Goal: Task Accomplishment & Management: Use online tool/utility

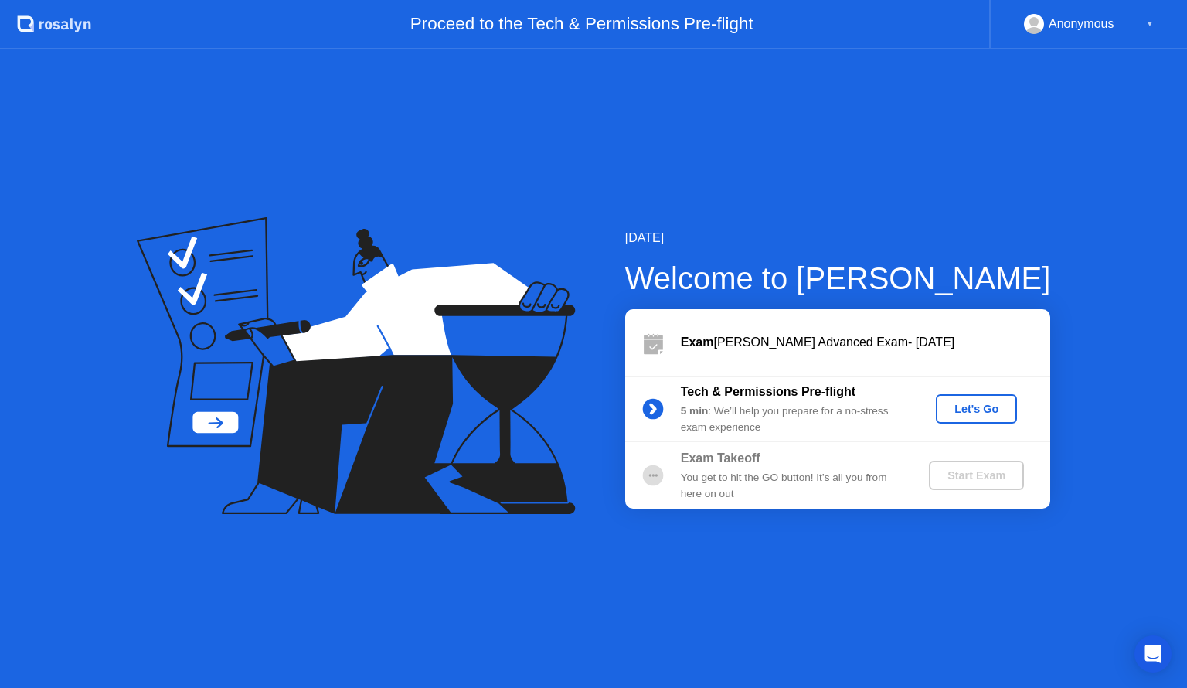
click at [974, 404] on div "Let's Go" at bounding box center [976, 409] width 69 height 12
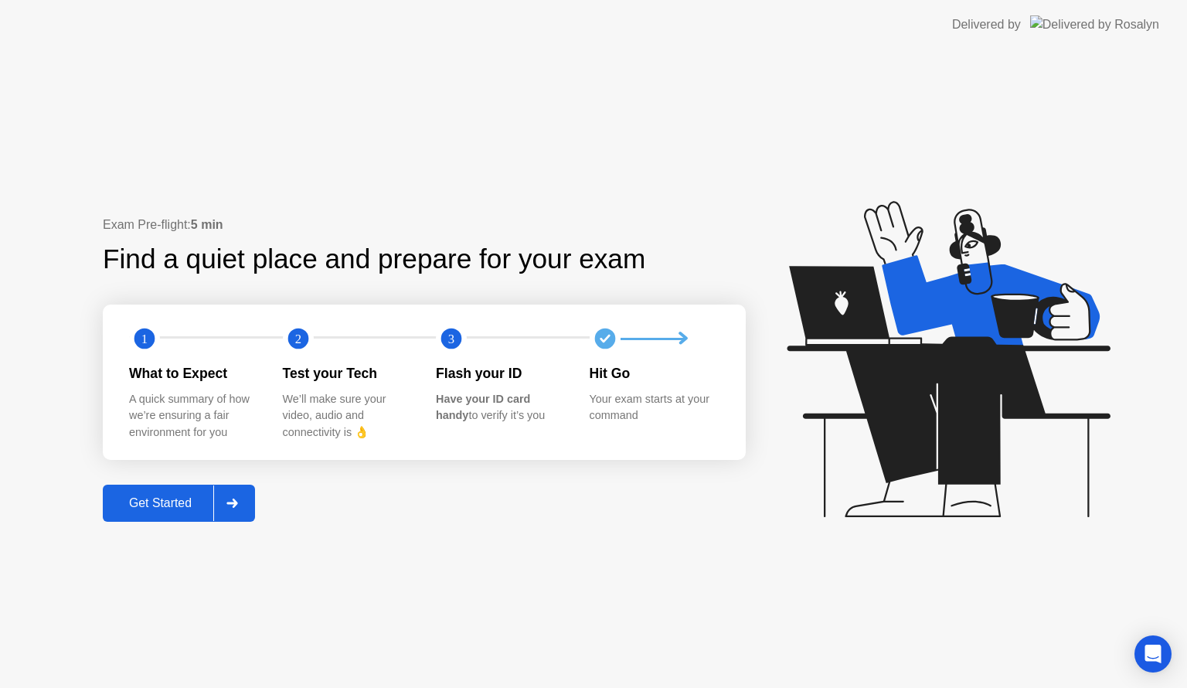
click at [168, 507] on div "Get Started" at bounding box center [160, 503] width 106 height 14
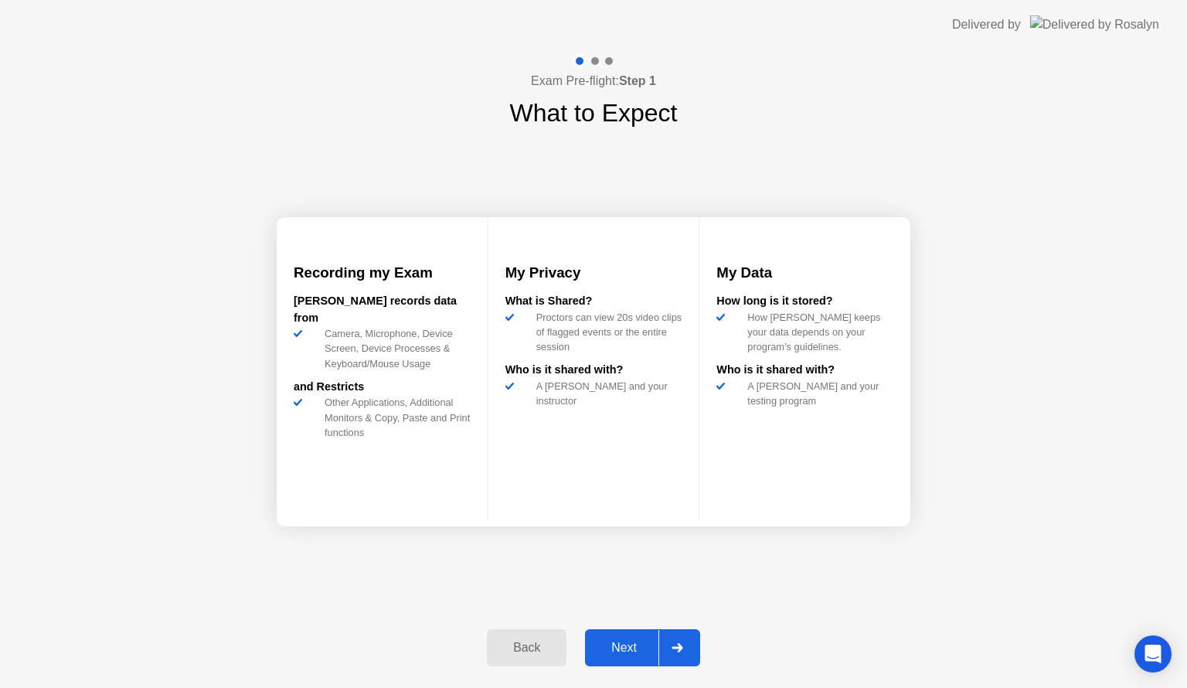
click at [623, 651] on div "Next" at bounding box center [624, 648] width 69 height 14
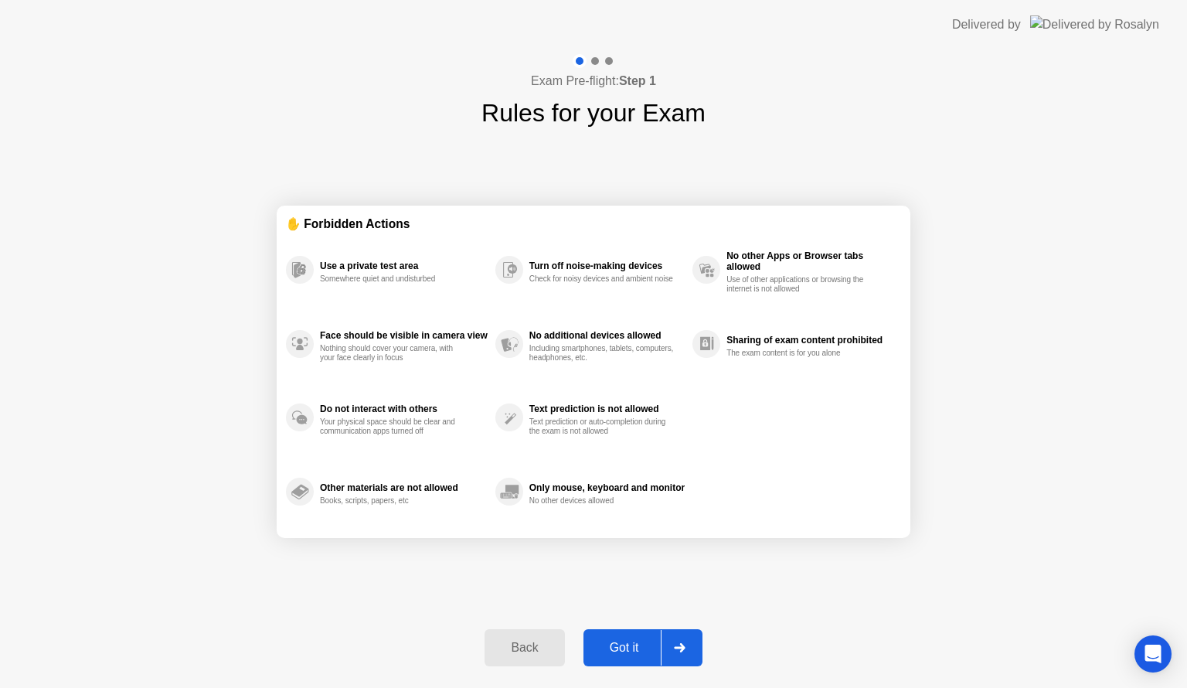
click at [623, 650] on div "Got it" at bounding box center [624, 648] width 73 height 14
select select "**********"
select select "*******"
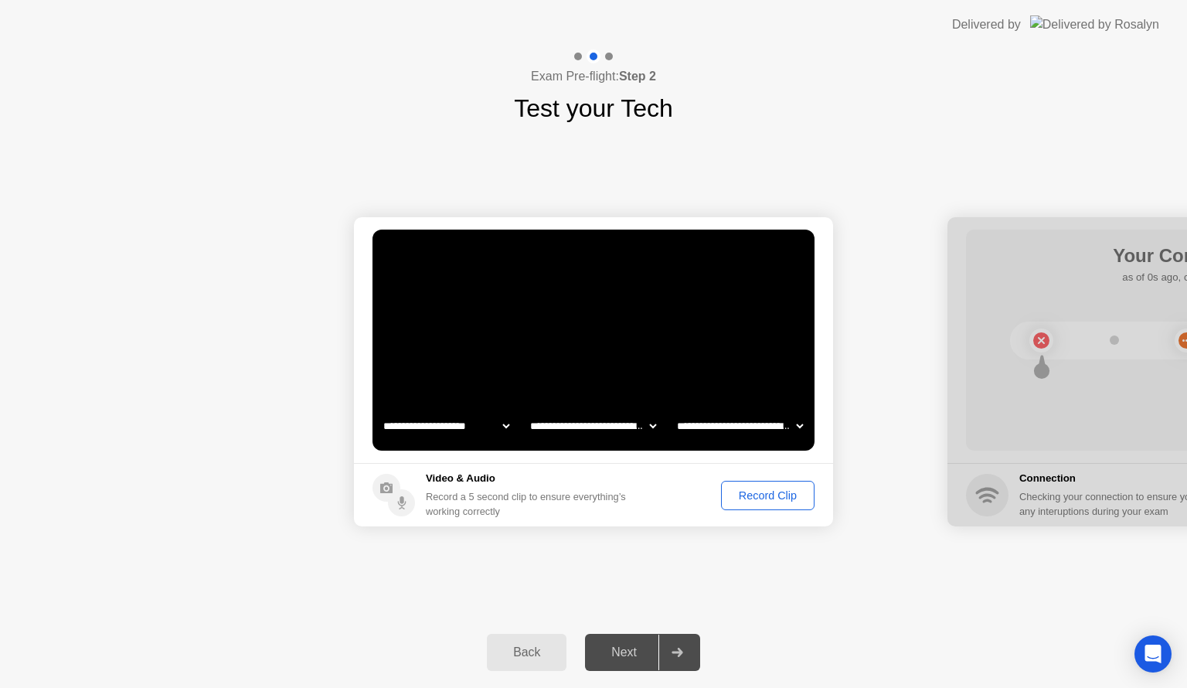
click at [766, 500] on div "Record Clip" at bounding box center [768, 495] width 83 height 12
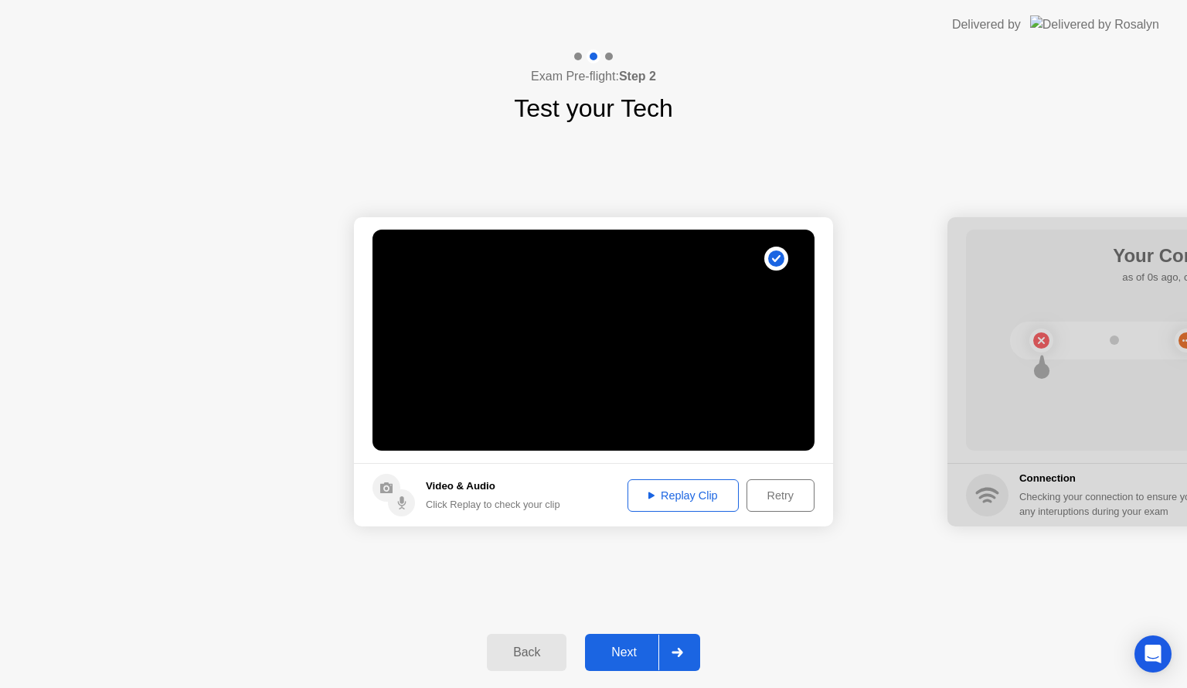
click at [634, 654] on div "Next" at bounding box center [624, 653] width 69 height 14
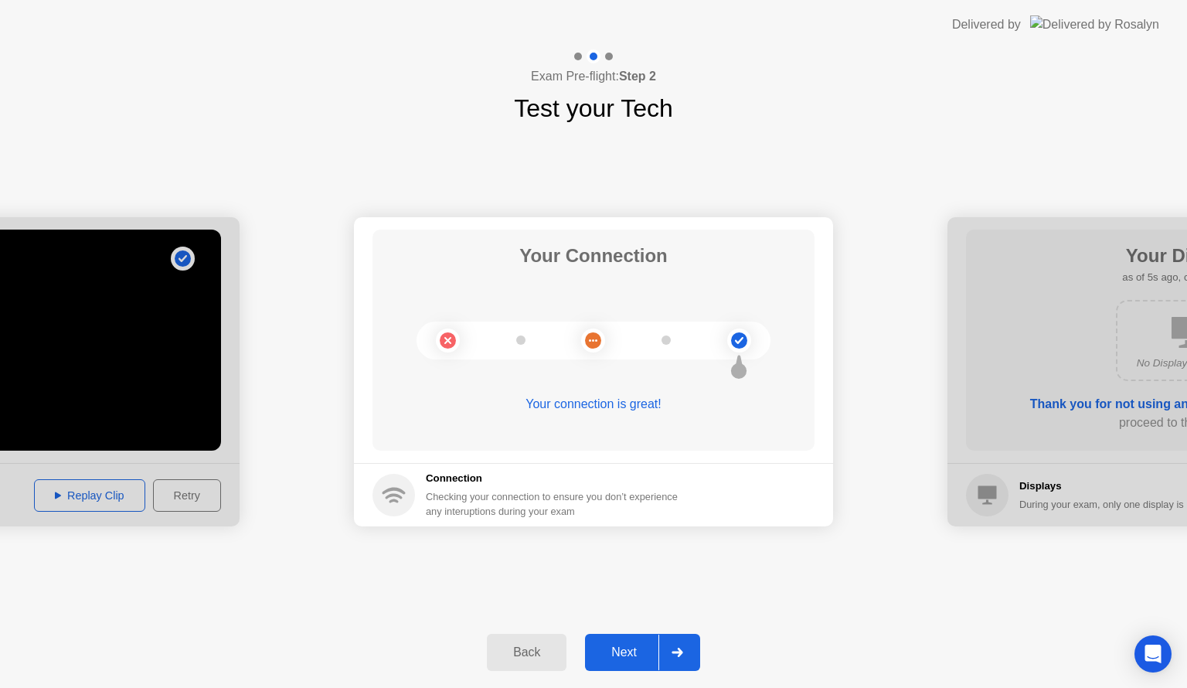
click at [634, 654] on div "Next" at bounding box center [624, 653] width 69 height 14
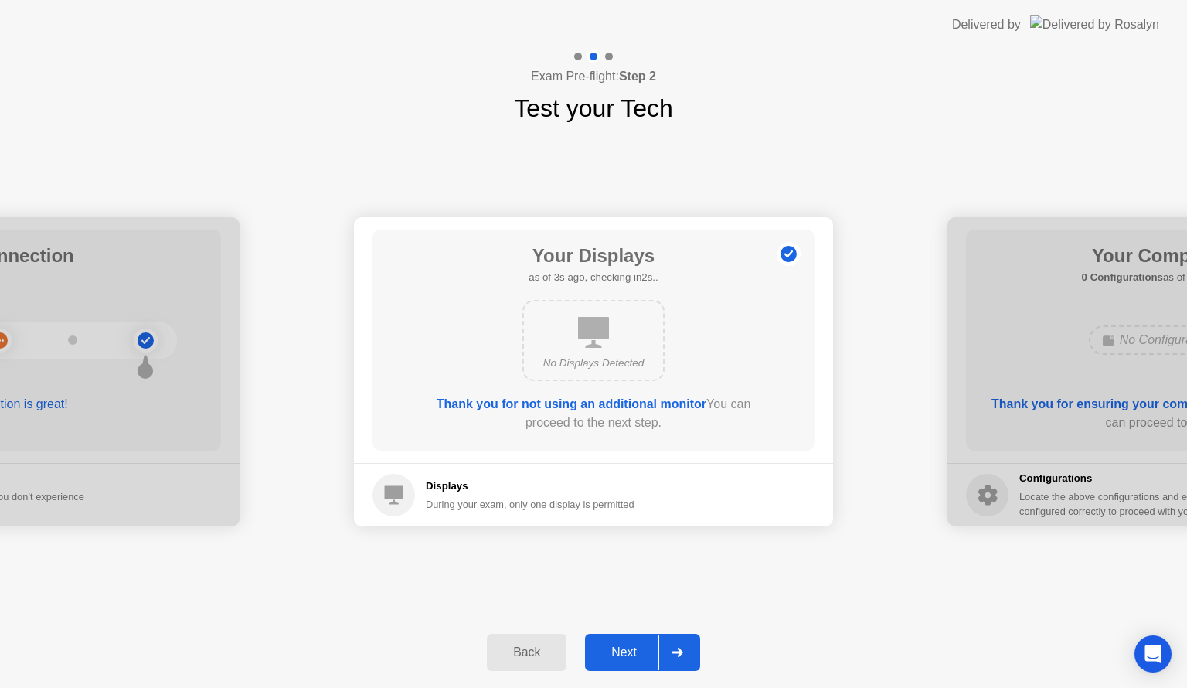
click at [634, 654] on div "Next" at bounding box center [624, 653] width 69 height 14
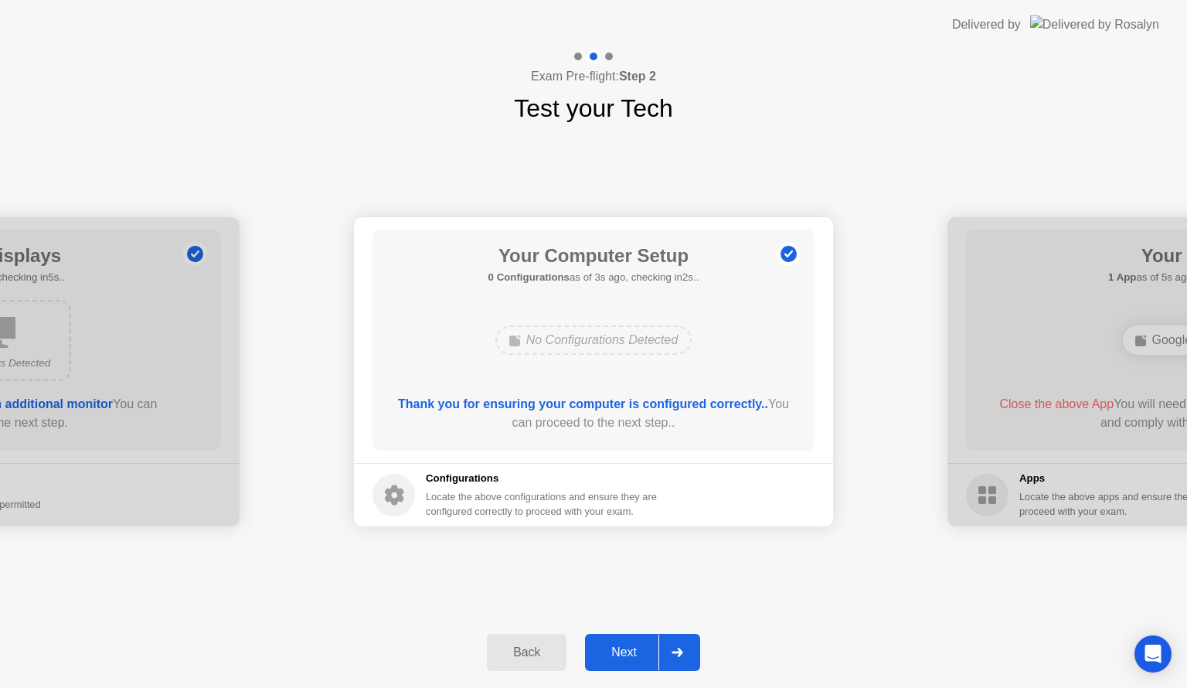
click at [634, 656] on div "Next" at bounding box center [624, 653] width 69 height 14
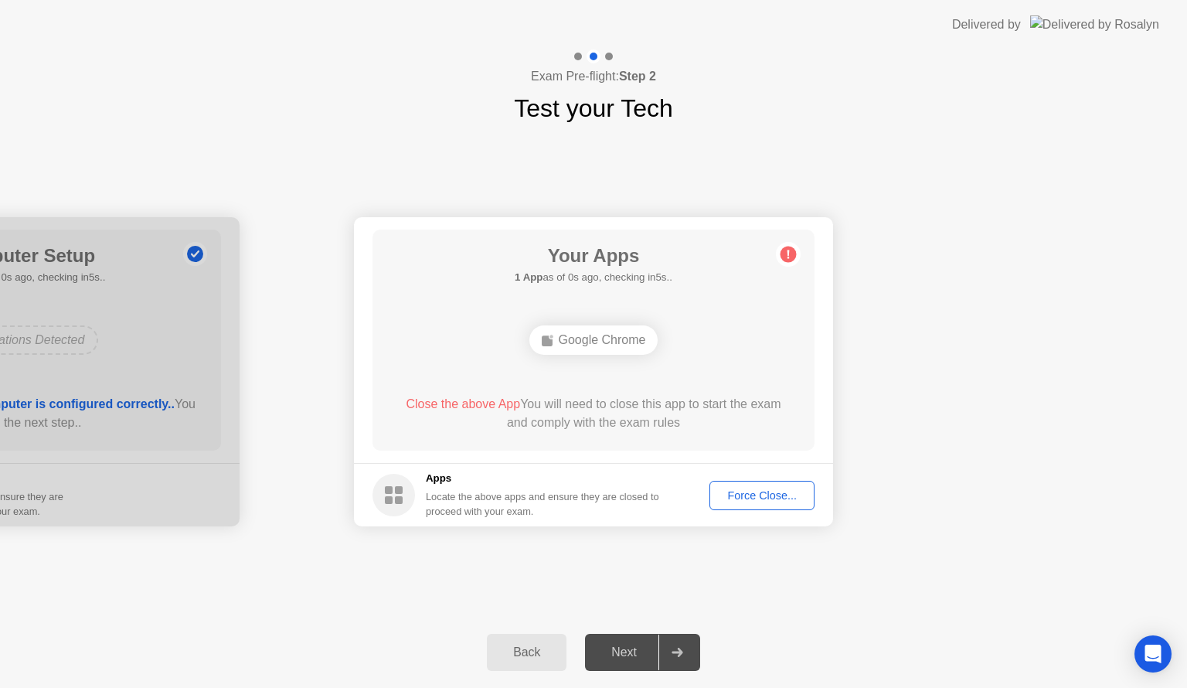
click at [781, 495] on div "Force Close..." at bounding box center [762, 495] width 94 height 12
click at [628, 343] on div "Google Chrome" at bounding box center [594, 339] width 129 height 29
click at [755, 497] on div "Force Close..." at bounding box center [762, 495] width 94 height 12
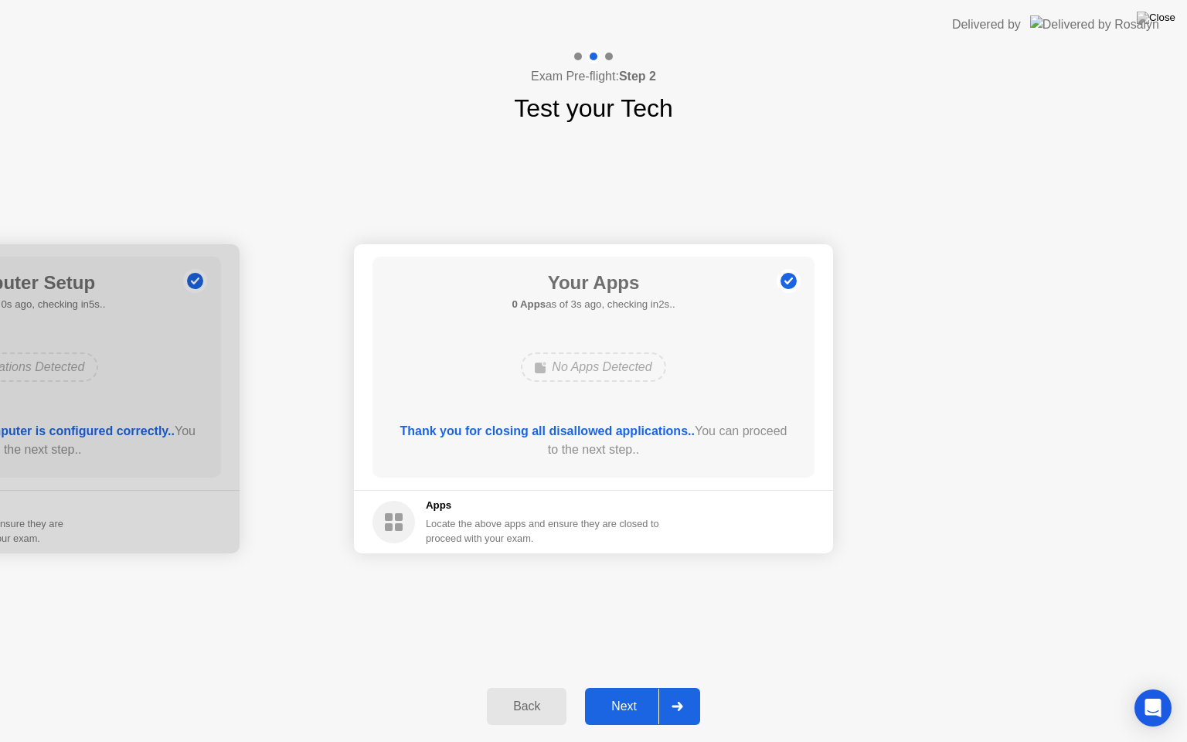
click at [632, 687] on div "Next" at bounding box center [624, 707] width 69 height 14
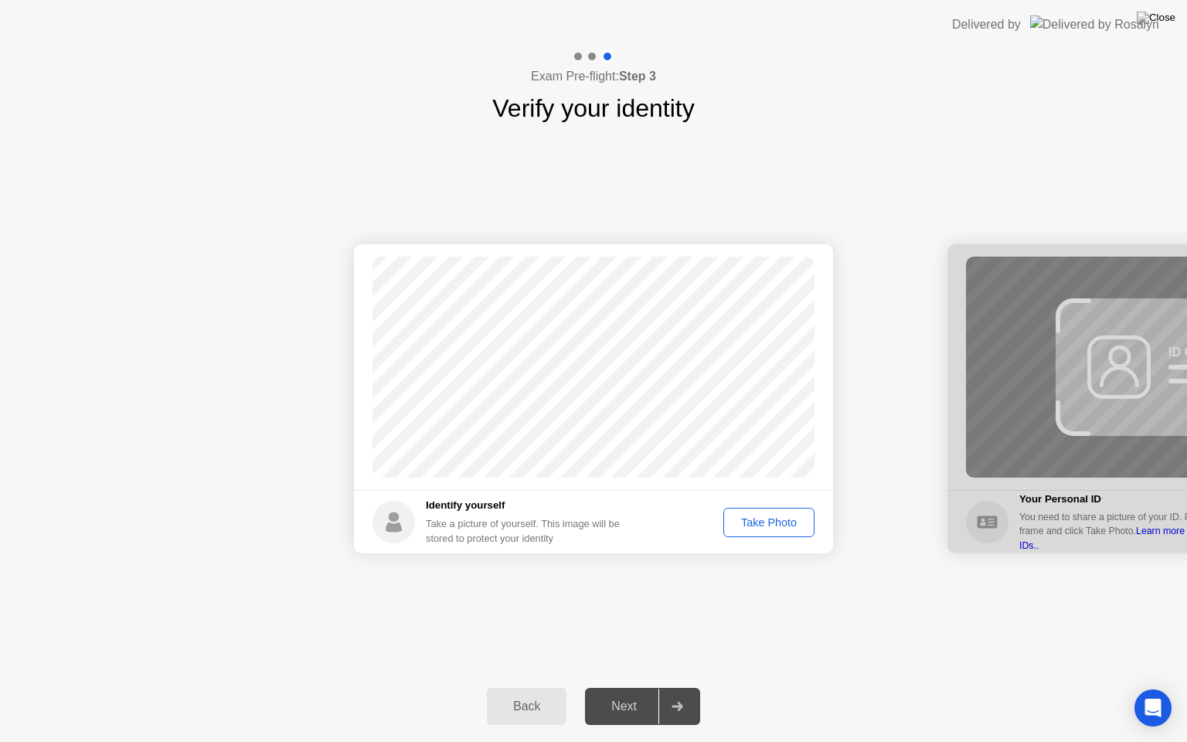
click at [753, 526] on div "Take Photo" at bounding box center [769, 522] width 80 height 12
click at [630, 687] on div "Next" at bounding box center [624, 707] width 69 height 14
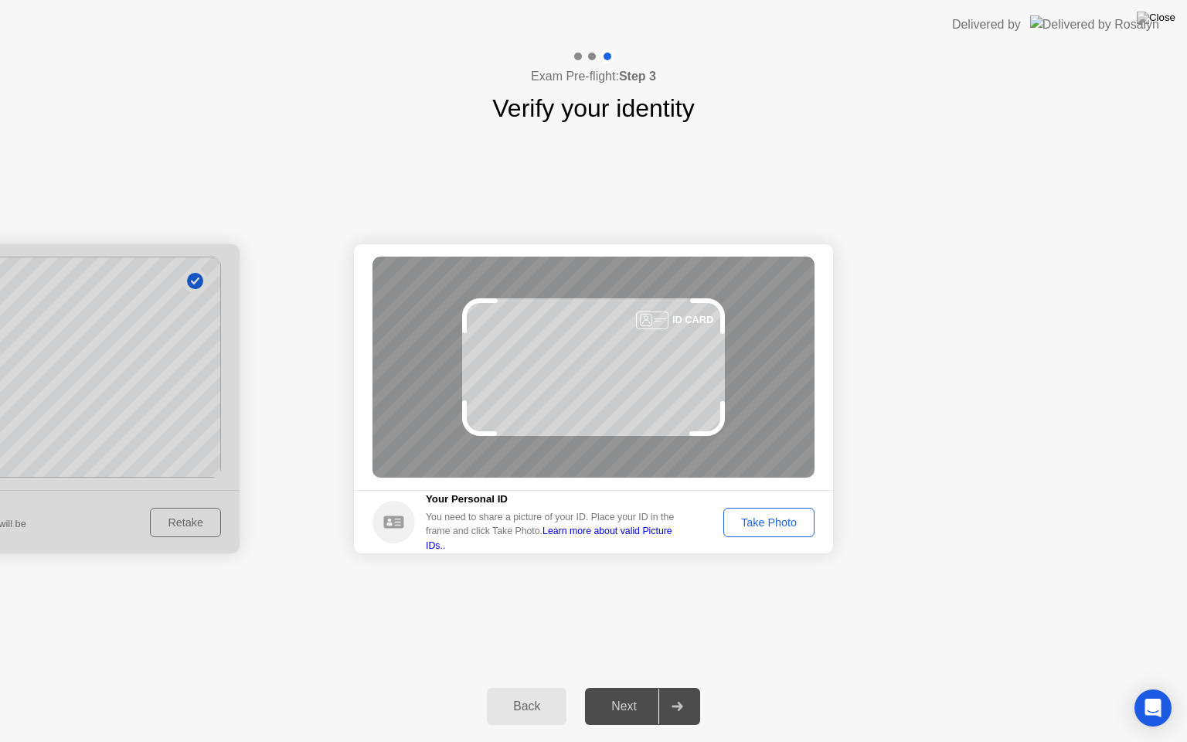
click at [765, 516] on div "Take Photo" at bounding box center [769, 522] width 80 height 12
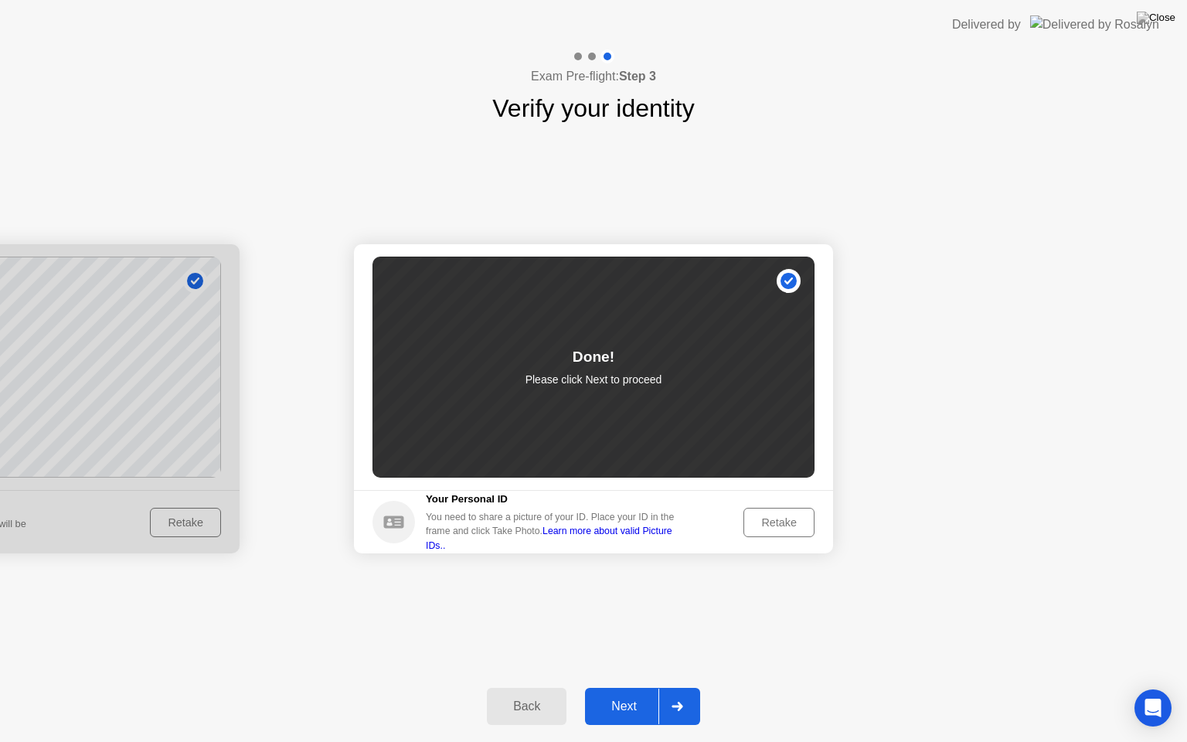
click at [624, 687] on div "Next" at bounding box center [624, 707] width 69 height 14
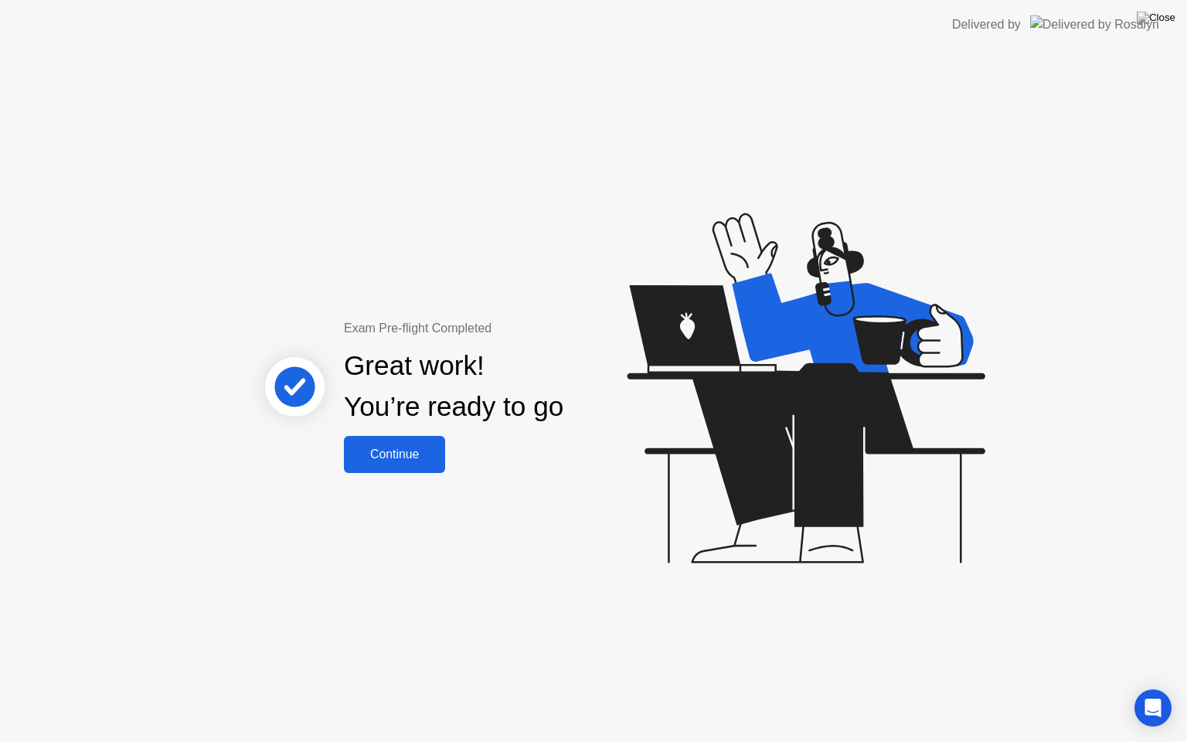
click at [433, 462] on div "Continue" at bounding box center [395, 455] width 92 height 14
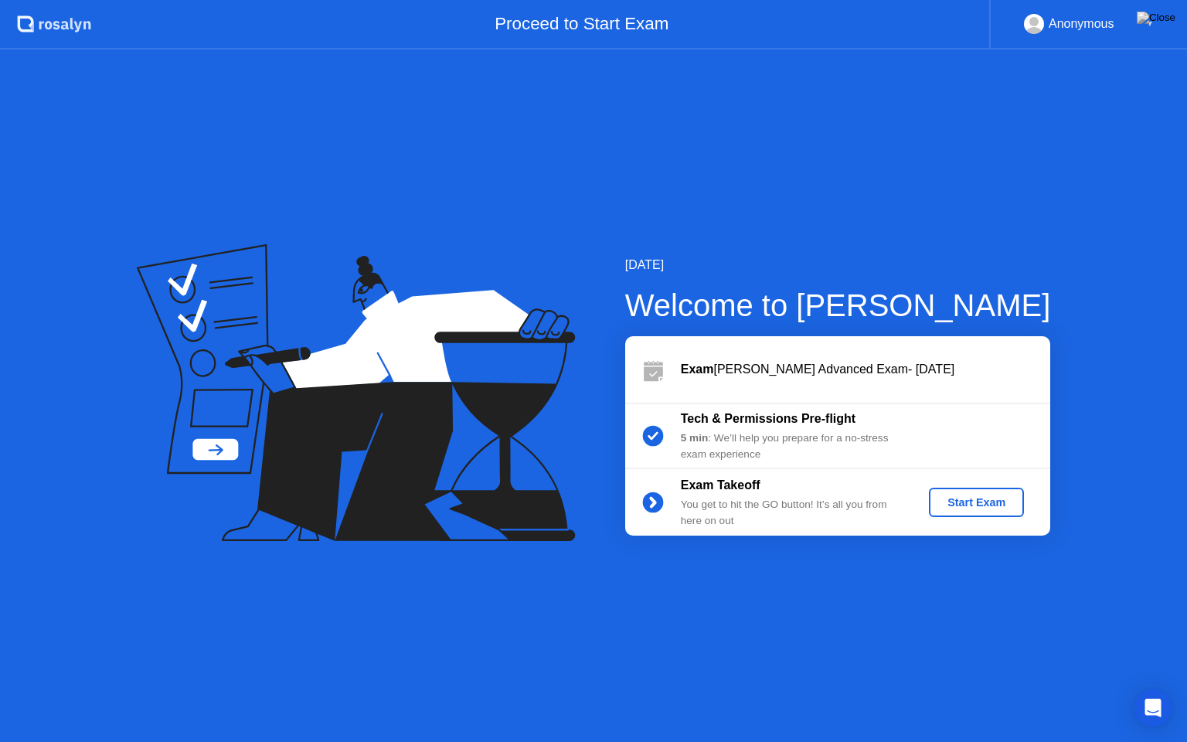
click at [949, 501] on div "Start Exam" at bounding box center [976, 502] width 83 height 12
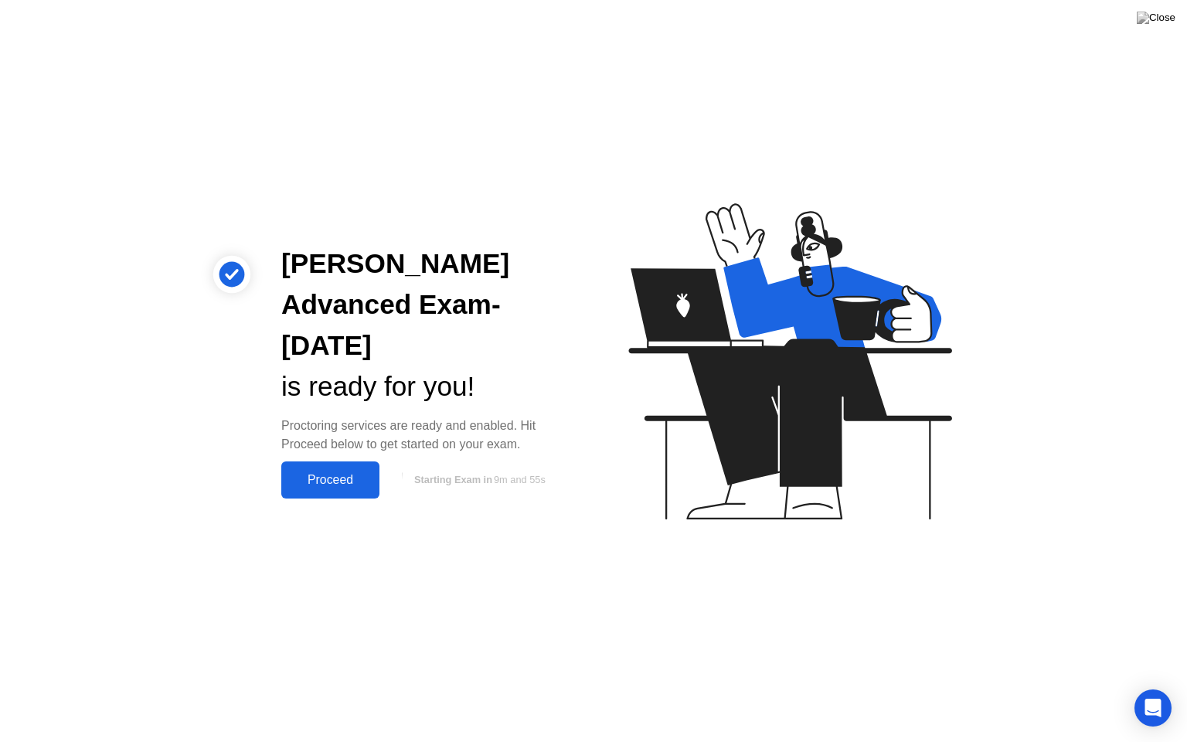
click at [336, 480] on div "Proceed" at bounding box center [330, 480] width 89 height 14
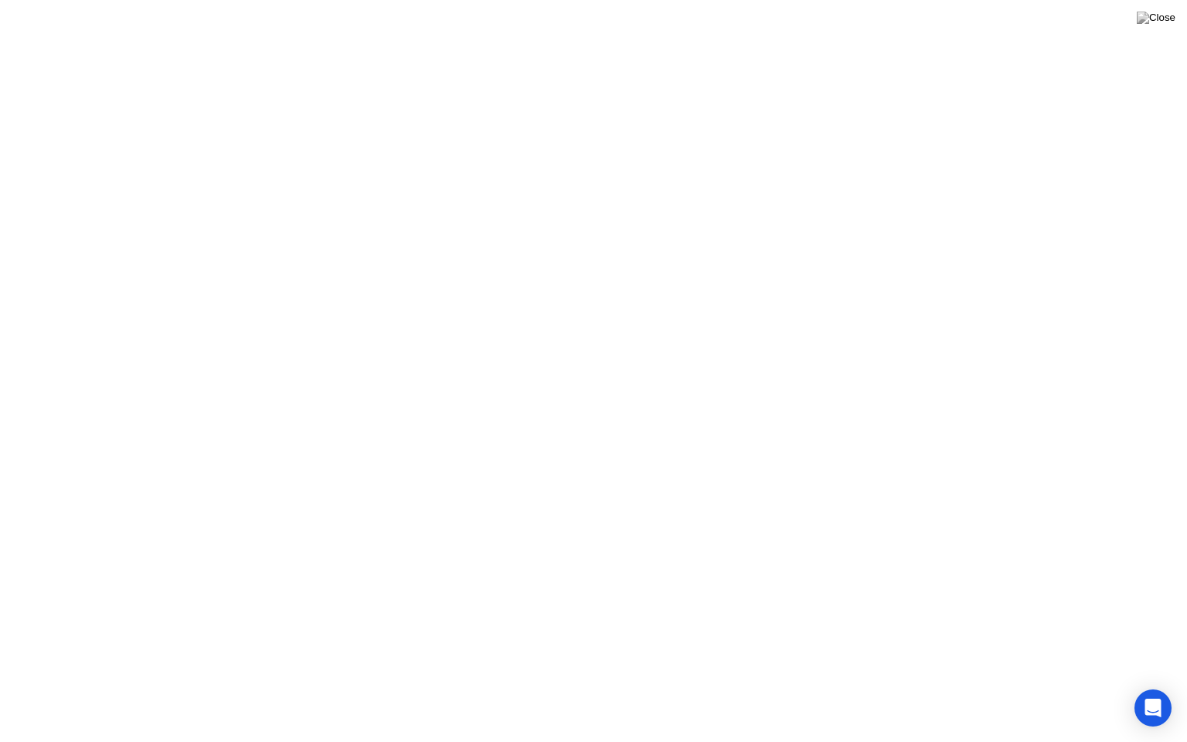
click div "Continue"
click div "End Proctoring Session"
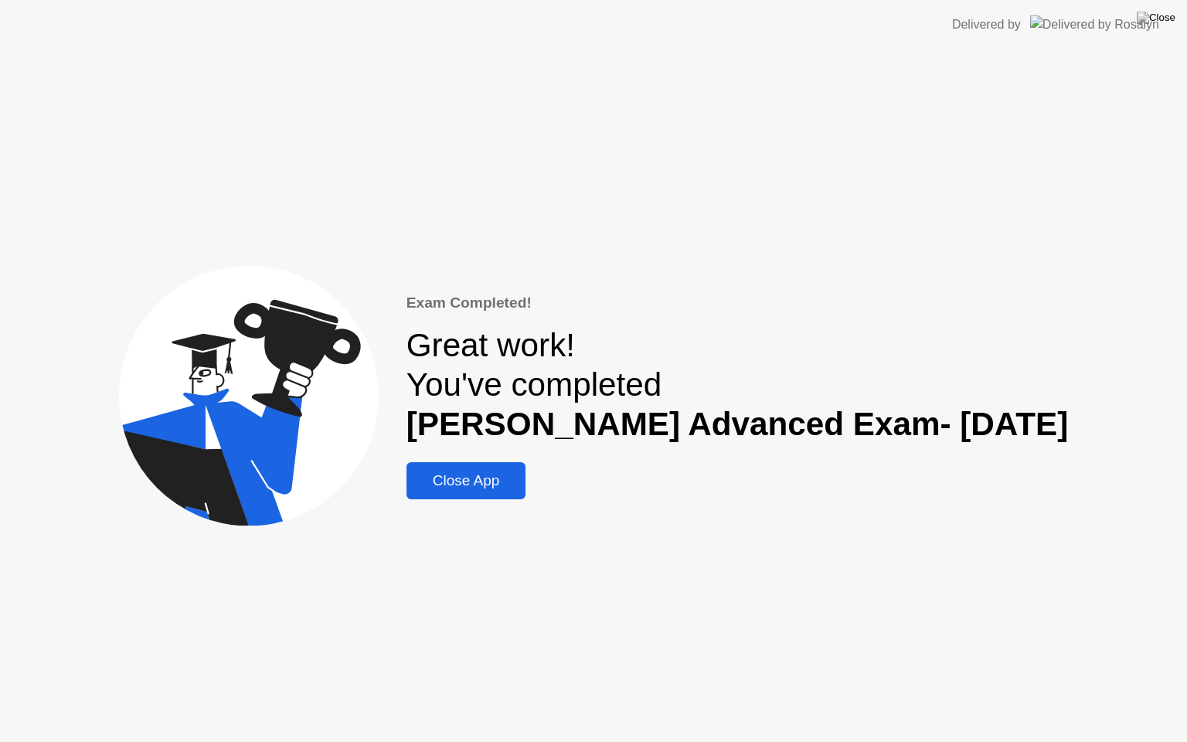
click at [499, 487] on div "Close App" at bounding box center [466, 480] width 111 height 17
